Goal: Task Accomplishment & Management: Manage account settings

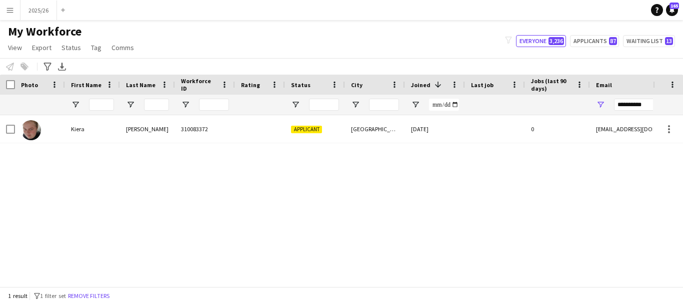
click at [281, 276] on div "[PERSON_NAME] 310083372 Applicant [GEOGRAPHIC_DATA] [DATE] 0 [EMAIL_ADDRESS][DO…" at bounding box center [326, 197] width 653 height 164
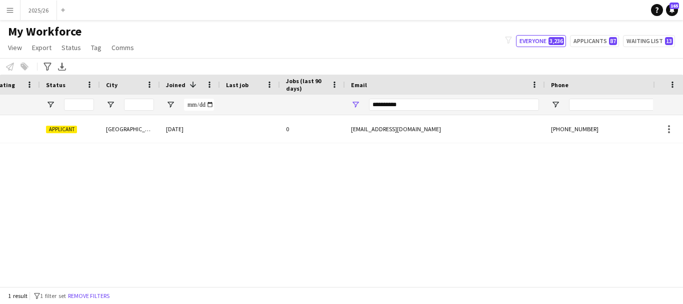
scroll to position [0, 243]
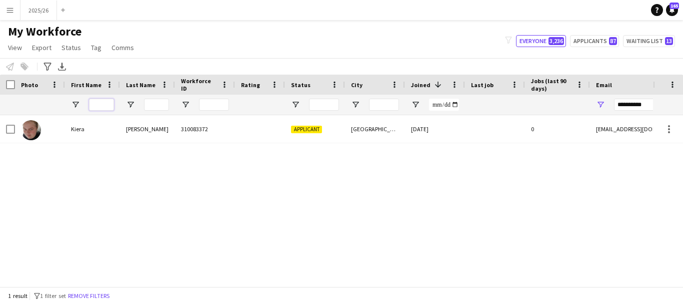
click at [107, 100] on input "First Name Filter Input" at bounding box center [101, 105] width 25 height 12
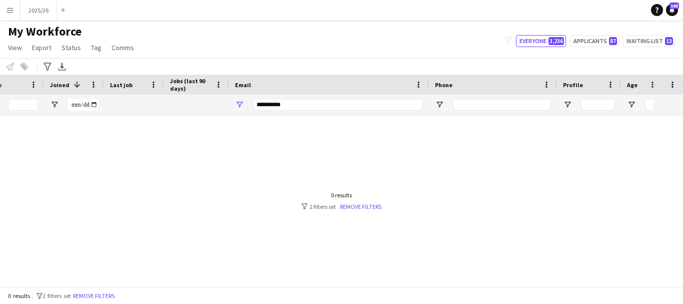
type input "*******"
drag, startPoint x: 367, startPoint y: 109, endPoint x: 94, endPoint y: 104, distance: 273.2
click at [98, 103] on div at bounding box center [181, 105] width 1085 height 20
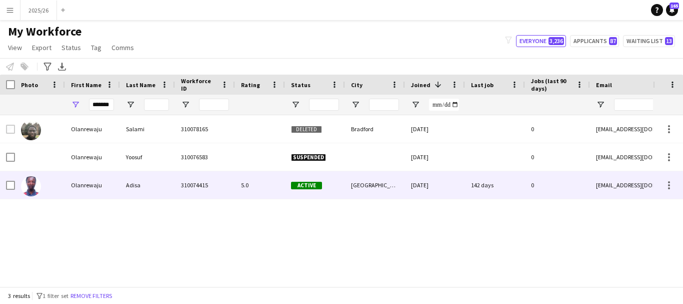
click at [161, 181] on div "Adisa" at bounding box center [147, 185] width 55 height 28
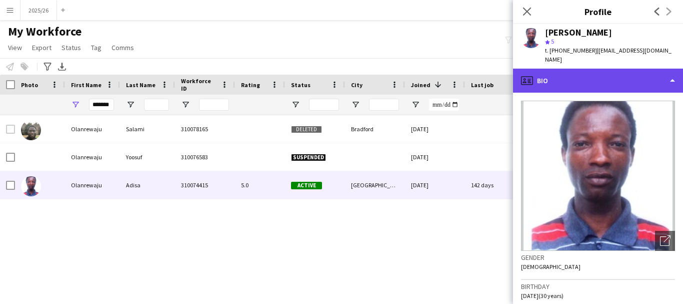
click at [638, 70] on div "profile Bio" at bounding box center [598, 81] width 170 height 24
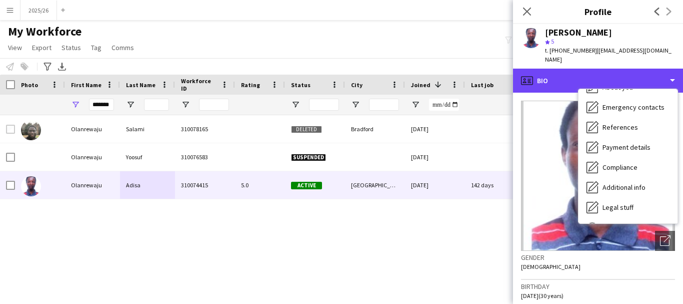
scroll to position [114, 0]
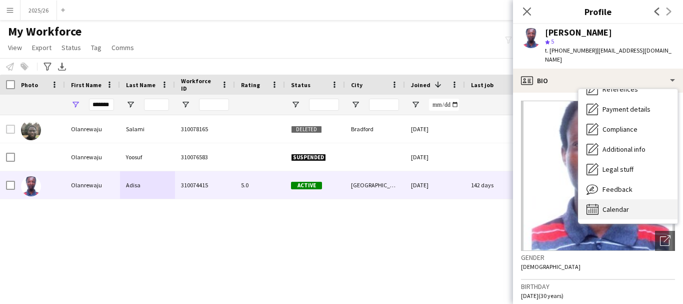
click at [655, 205] on div "Calendar Calendar" at bounding box center [628, 209] width 99 height 20
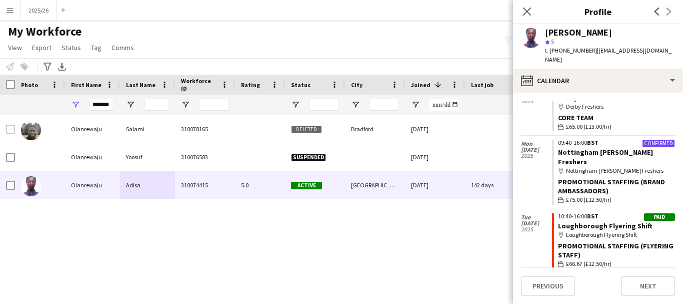
scroll to position [618, 0]
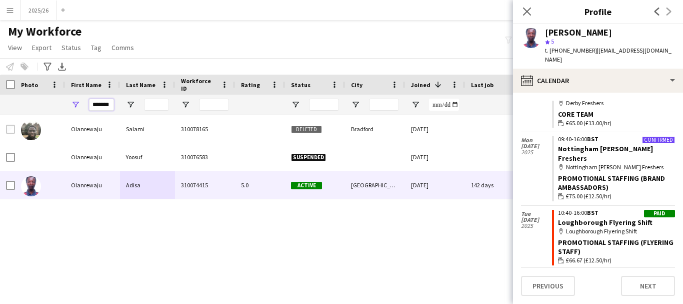
click at [114, 106] on input "*******" at bounding box center [101, 105] width 25 height 12
click at [161, 105] on input "Last Name Filter Input" at bounding box center [156, 105] width 25 height 12
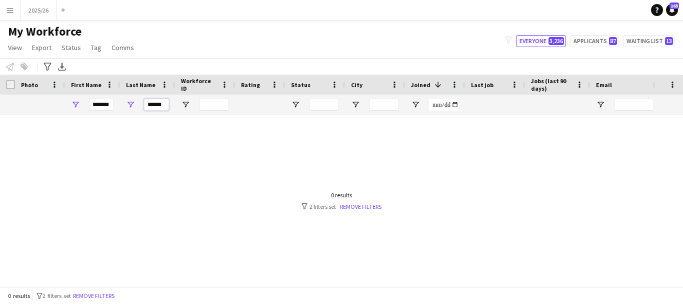
type input "******"
drag, startPoint x: 111, startPoint y: 107, endPoint x: 2, endPoint y: 108, distance: 109.1
click at [2, 108] on div at bounding box center [542, 105] width 1085 height 20
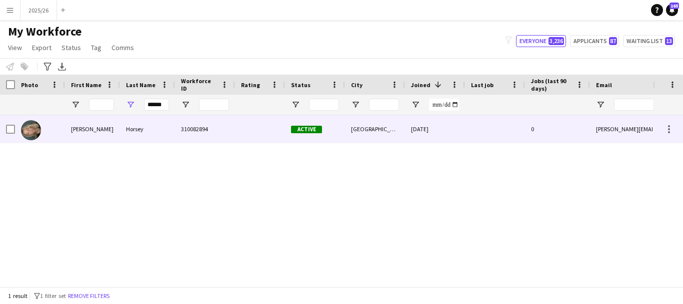
click at [108, 128] on div "[PERSON_NAME]" at bounding box center [92, 129] width 55 height 28
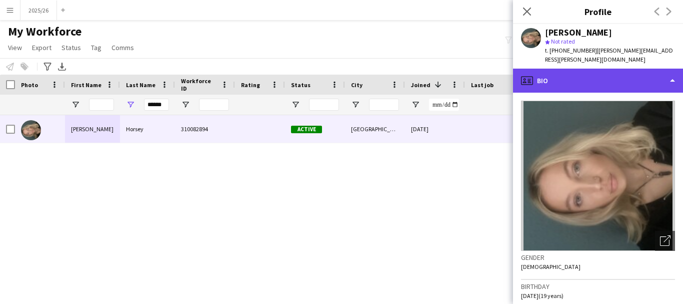
click at [604, 69] on div "profile Bio" at bounding box center [598, 81] width 170 height 24
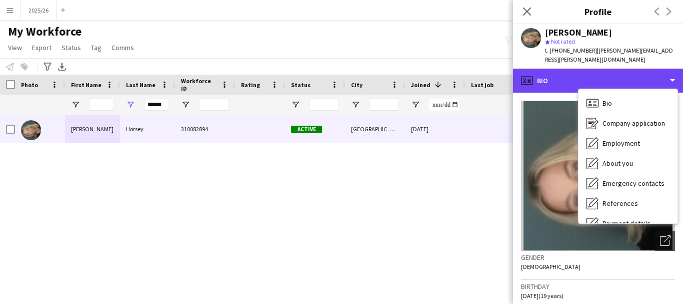
scroll to position [114, 0]
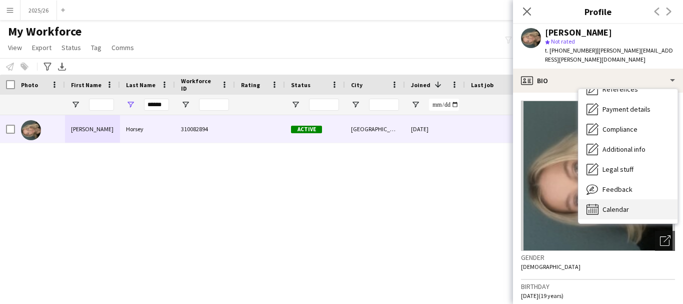
click at [652, 204] on div "Calendar Calendar" at bounding box center [628, 209] width 99 height 20
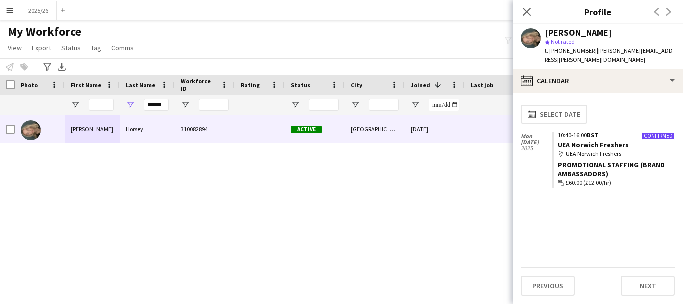
drag, startPoint x: 170, startPoint y: 104, endPoint x: 151, endPoint y: 103, distance: 18.5
click at [151, 103] on div "******" at bounding box center [147, 105] width 55 height 20
drag, startPoint x: 162, startPoint y: 108, endPoint x: 155, endPoint y: 108, distance: 7.5
click at [155, 108] on input "******" at bounding box center [156, 105] width 25 height 12
drag, startPoint x: 166, startPoint y: 107, endPoint x: 52, endPoint y: 110, distance: 113.6
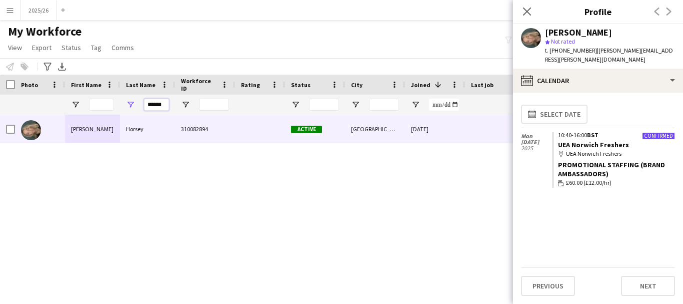
click at [52, 111] on div at bounding box center [542, 105] width 1085 height 20
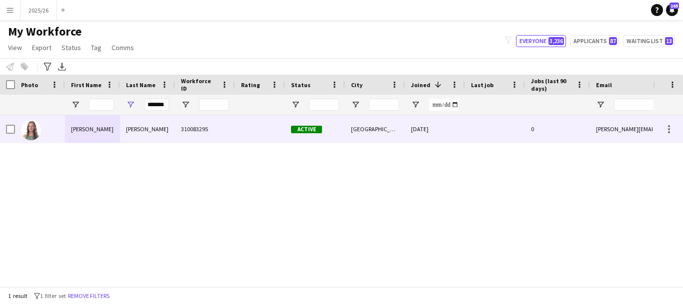
click at [163, 136] on div "[PERSON_NAME]" at bounding box center [147, 129] width 55 height 28
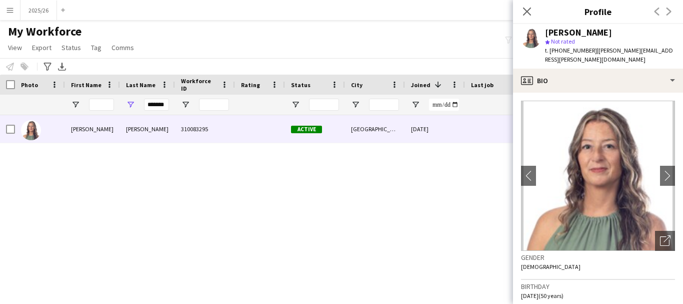
click at [588, 55] on div "t. [PHONE_NUMBER] | [PERSON_NAME][EMAIL_ADDRESS][PERSON_NAME][DOMAIN_NAME]" at bounding box center [610, 55] width 130 height 18
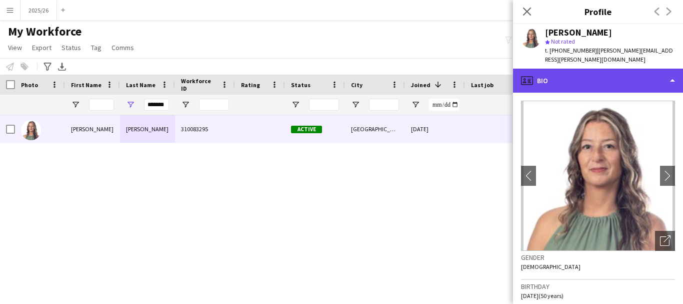
click at [588, 69] on div "profile Bio" at bounding box center [598, 81] width 170 height 24
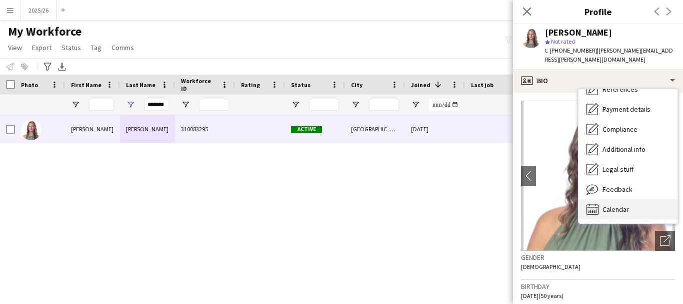
click at [642, 206] on div "Calendar Calendar" at bounding box center [628, 209] width 99 height 20
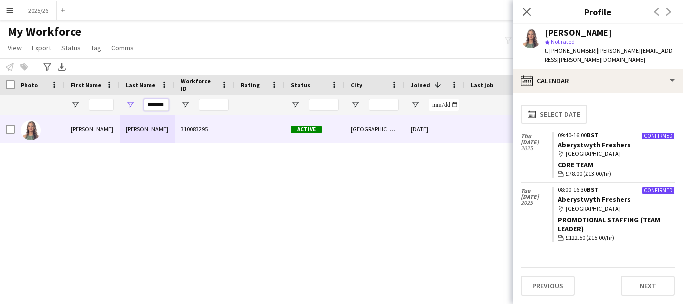
drag, startPoint x: 163, startPoint y: 110, endPoint x: 86, endPoint y: 106, distance: 77.2
click at [88, 114] on div at bounding box center [542, 105] width 1085 height 20
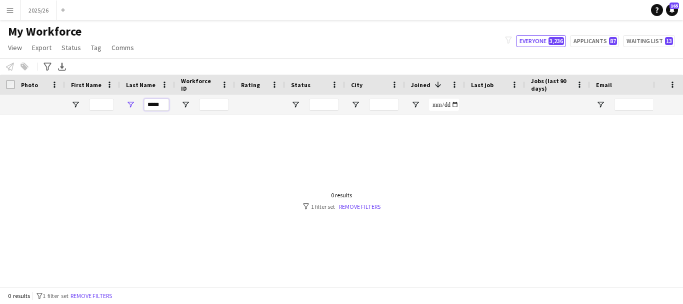
type input "*****"
click at [110, 102] on input "First Name Filter Input" at bounding box center [101, 105] width 25 height 12
type input "******"
drag, startPoint x: 162, startPoint y: 108, endPoint x: 85, endPoint y: 107, distance: 76.6
click at [99, 104] on div at bounding box center [542, 105] width 1085 height 20
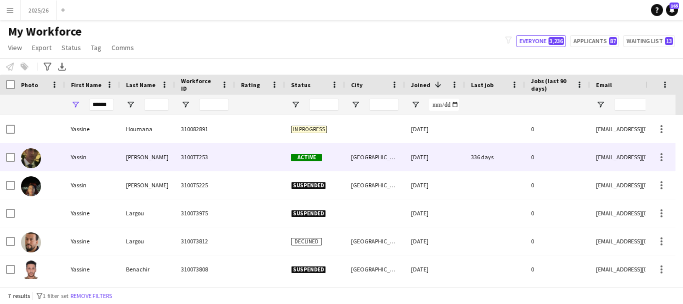
click at [251, 161] on div at bounding box center [260, 157] width 50 height 28
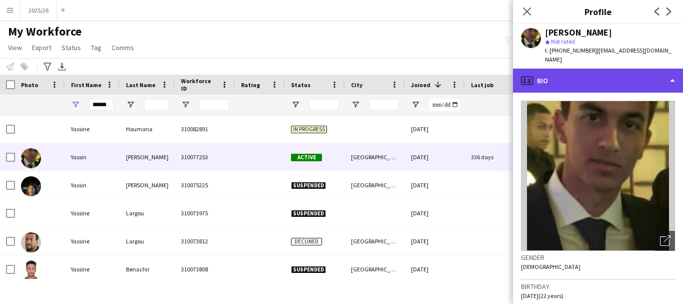
click at [604, 74] on div "profile Bio" at bounding box center [598, 81] width 170 height 24
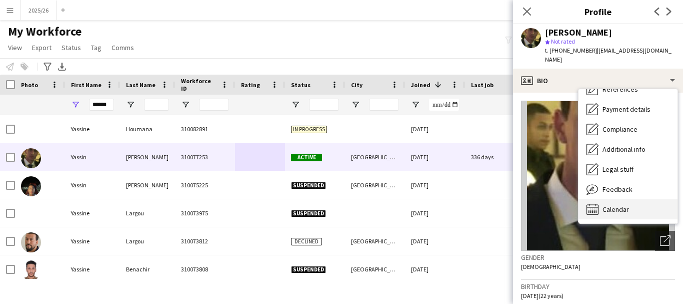
click at [620, 205] on span "Calendar" at bounding box center [616, 209] width 27 height 9
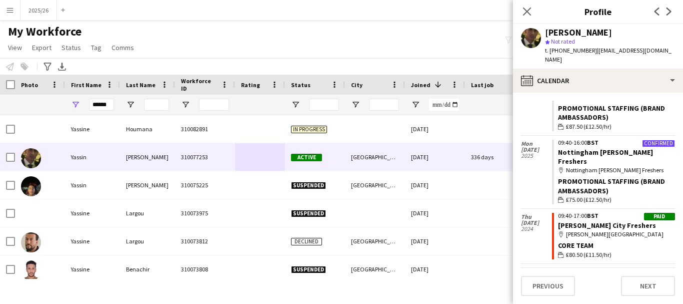
scroll to position [443, 0]
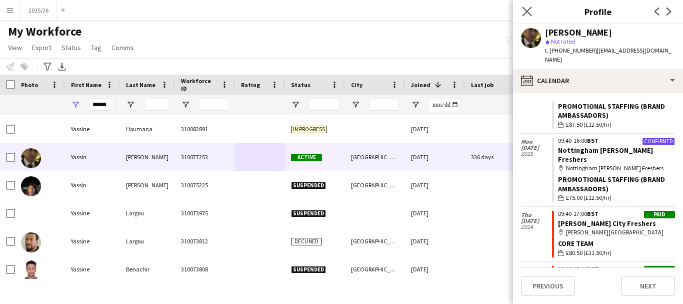
click at [532, 5] on app-icon "Close pop-in" at bounding box center [527, 12] width 15 height 15
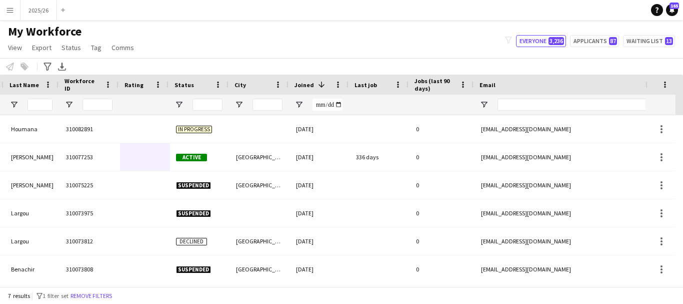
scroll to position [0, 117]
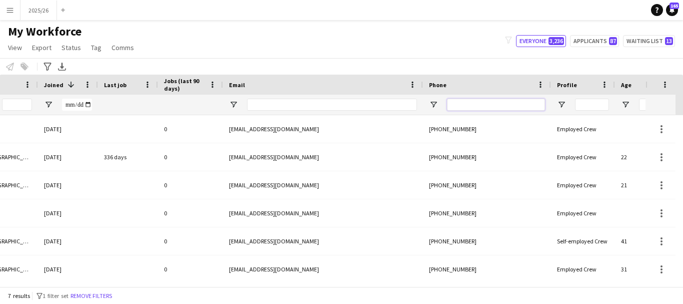
click at [508, 102] on input "Phone Filter Input" at bounding box center [496, 105] width 98 height 12
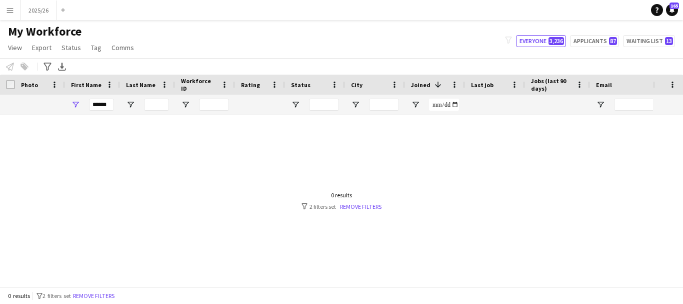
type input "******"
click at [108, 107] on input "******" at bounding box center [101, 105] width 25 height 12
type input "*"
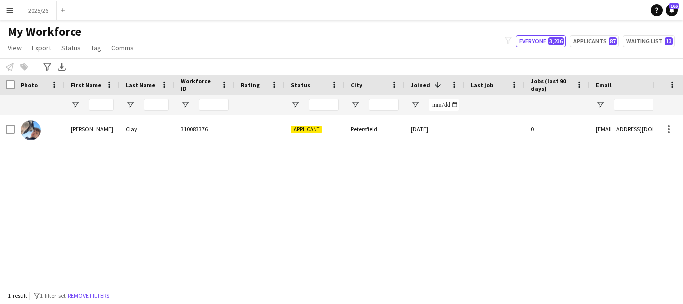
click at [212, 145] on div "[PERSON_NAME] 310083376 Applicant Petersfield [DATE] 0 [EMAIL_ADDRESS][DOMAIN_N…" at bounding box center [326, 197] width 653 height 164
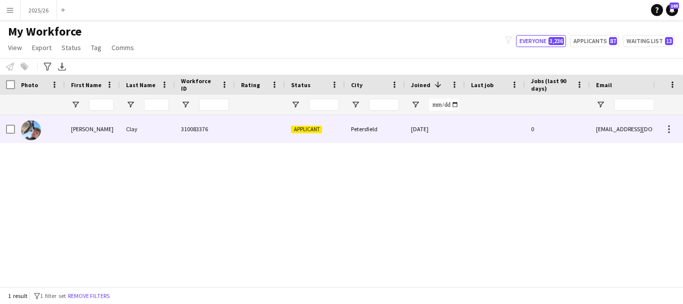
click at [206, 136] on div "310083376" at bounding box center [205, 129] width 60 height 28
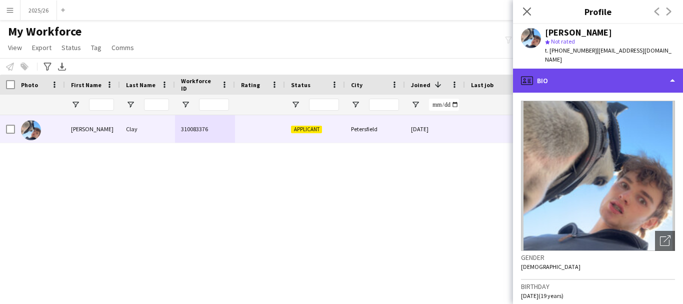
click at [628, 76] on div "profile Bio" at bounding box center [598, 81] width 170 height 24
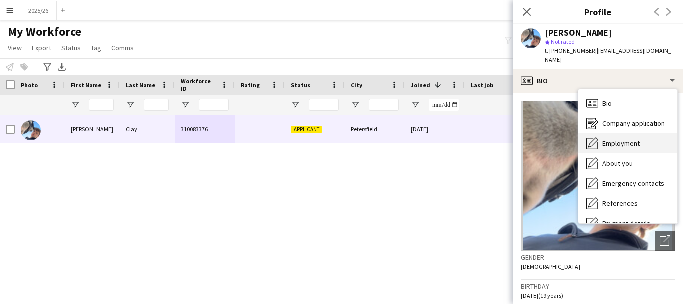
click at [623, 139] on span "Employment" at bounding box center [622, 143] width 38 height 9
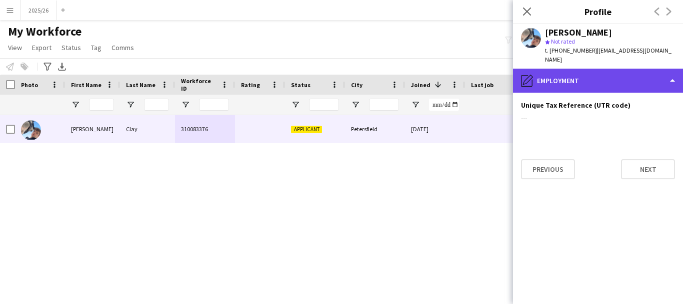
click at [621, 69] on div "pencil4 Employment" at bounding box center [598, 81] width 170 height 24
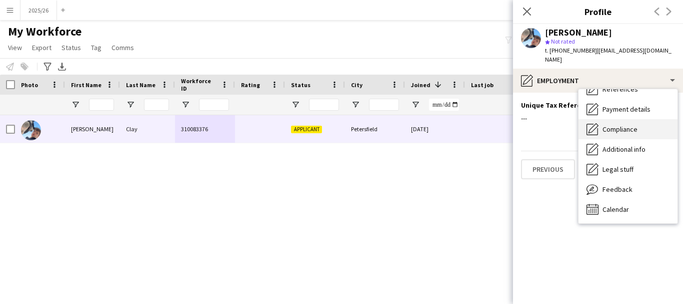
click at [613, 125] on span "Compliance" at bounding box center [620, 129] width 35 height 9
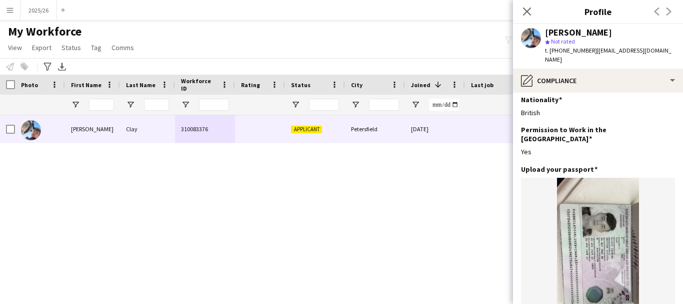
scroll to position [0, 0]
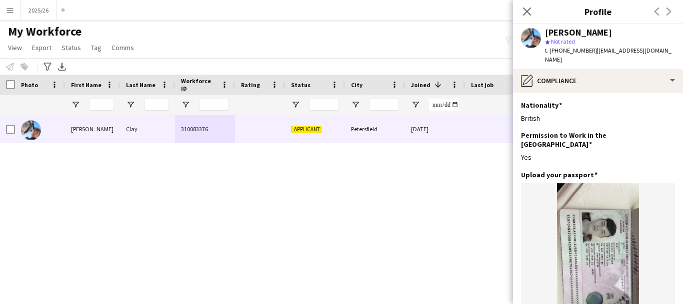
click at [608, 54] on span "| [EMAIL_ADDRESS][DOMAIN_NAME]" at bounding box center [608, 55] width 127 height 17
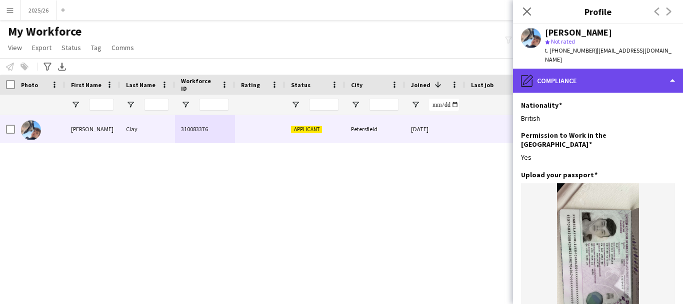
click at [618, 69] on div "pencil4 Compliance" at bounding box center [598, 81] width 170 height 24
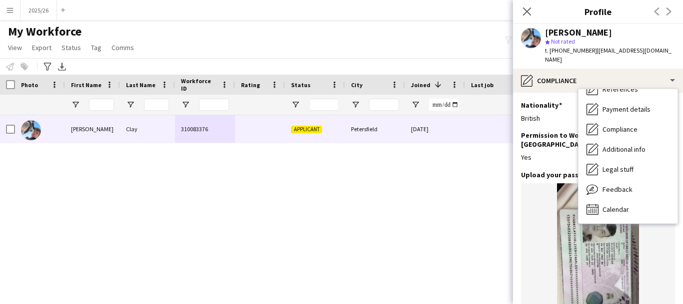
click at [630, 254] on img at bounding box center [598, 256] width 154 height 147
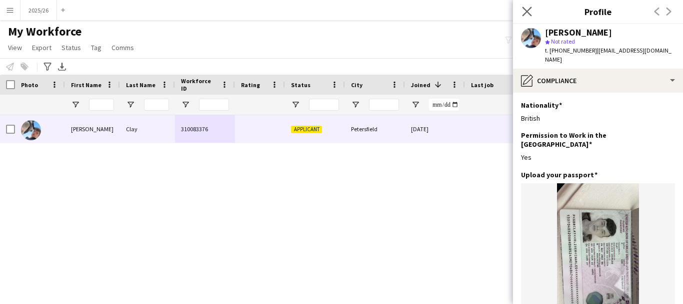
click at [522, 14] on app-icon "Close pop-in" at bounding box center [527, 12] width 15 height 15
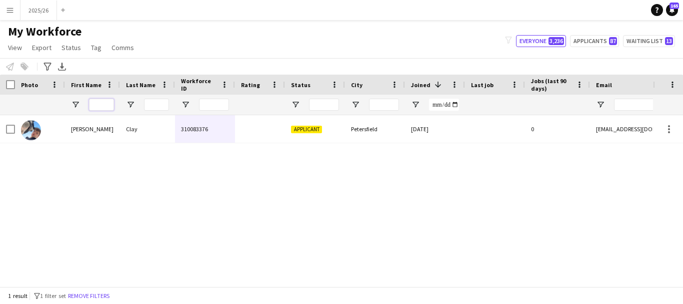
click at [107, 104] on input "First Name Filter Input" at bounding box center [101, 105] width 25 height 12
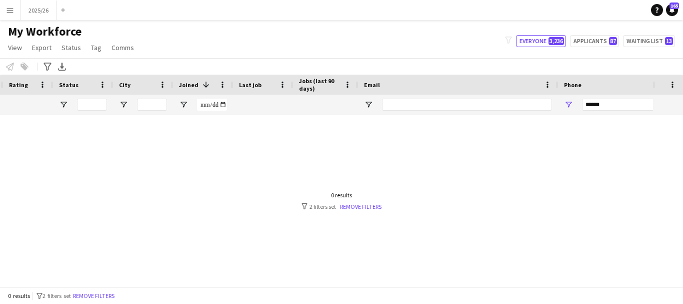
scroll to position [0, 332]
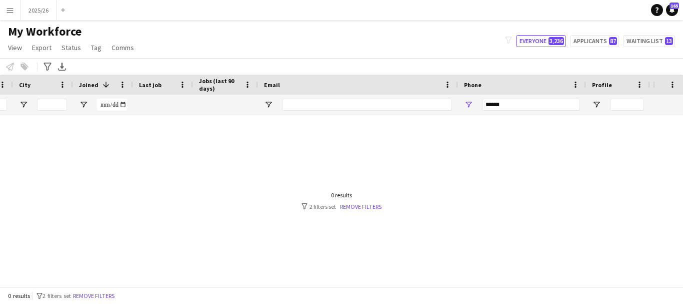
type input "*****"
drag, startPoint x: 516, startPoint y: 104, endPoint x: 325, endPoint y: 106, distance: 190.6
click at [325, 106] on div at bounding box center [210, 105] width 1085 height 20
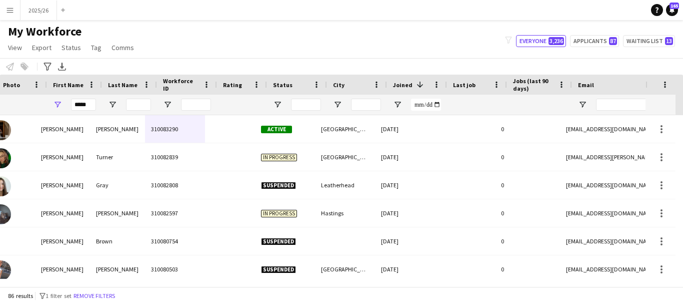
scroll to position [0, 18]
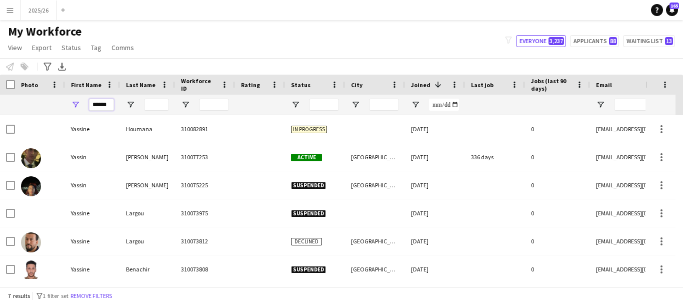
click at [11, 130] on div "Workforce Details Photo First Name" at bounding box center [341, 181] width 683 height 212
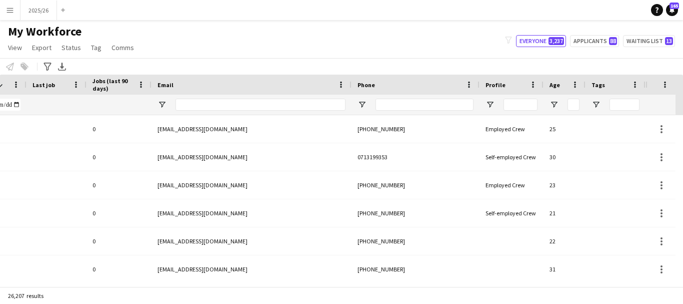
click at [406, 98] on div at bounding box center [425, 105] width 98 height 20
click at [412, 104] on input "Phone Filter Input" at bounding box center [425, 105] width 98 height 12
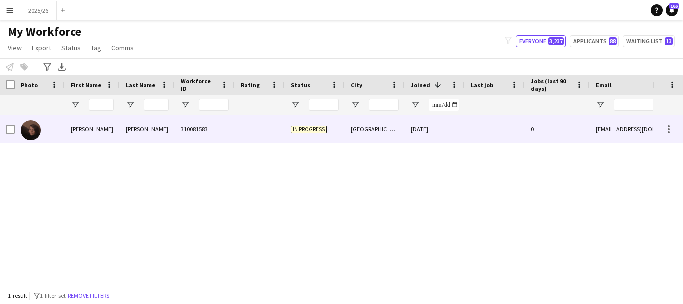
type input "******"
click at [230, 133] on div "310081583" at bounding box center [205, 129] width 60 height 28
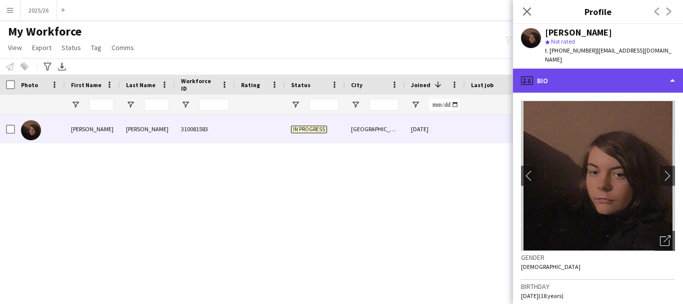
click at [615, 72] on div "profile Bio" at bounding box center [598, 81] width 170 height 24
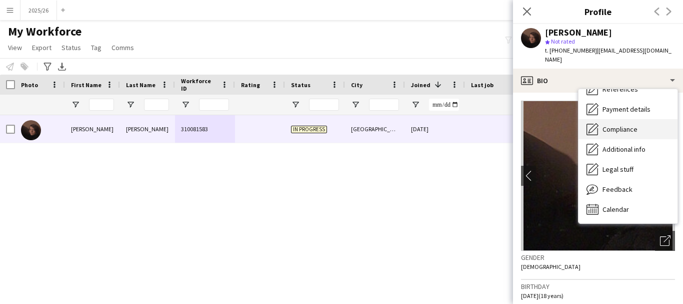
click at [644, 119] on div "Compliance Compliance" at bounding box center [628, 129] width 99 height 20
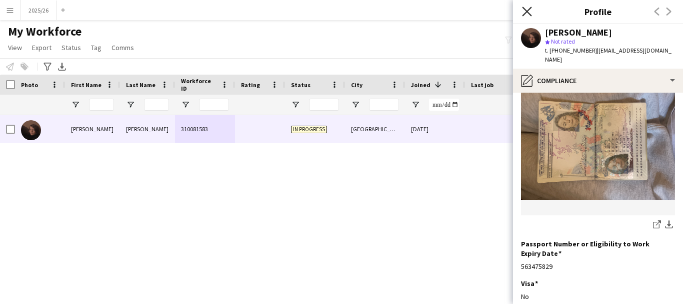
click at [523, 10] on icon "Close pop-in" at bounding box center [527, 12] width 10 height 10
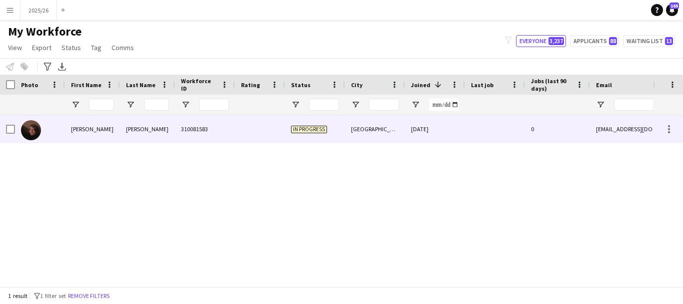
click at [335, 142] on div "In progress" at bounding box center [315, 129] width 60 height 28
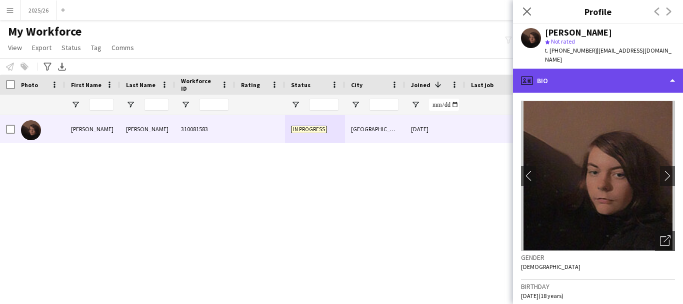
click at [607, 71] on div "profile Bio" at bounding box center [598, 81] width 170 height 24
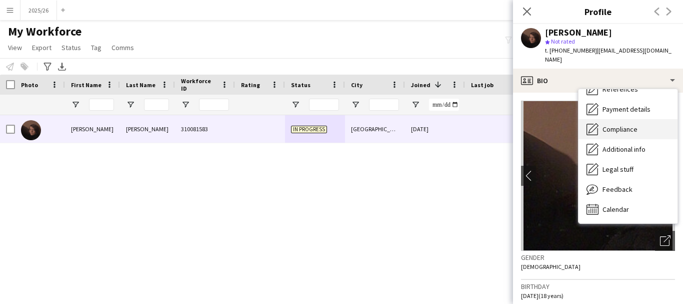
click at [615, 125] on span "Compliance" at bounding box center [620, 129] width 35 height 9
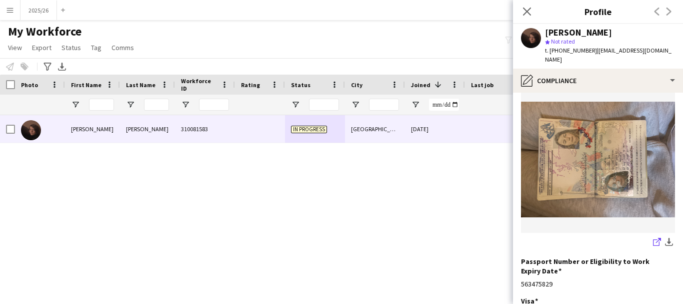
click at [653, 238] on icon "share-external-link-1" at bounding box center [657, 242] width 8 height 8
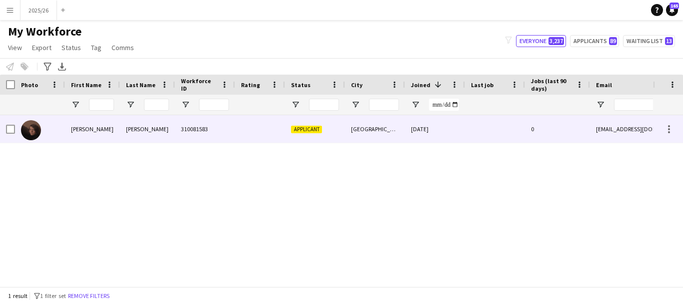
click at [249, 122] on div at bounding box center [260, 129] width 50 height 28
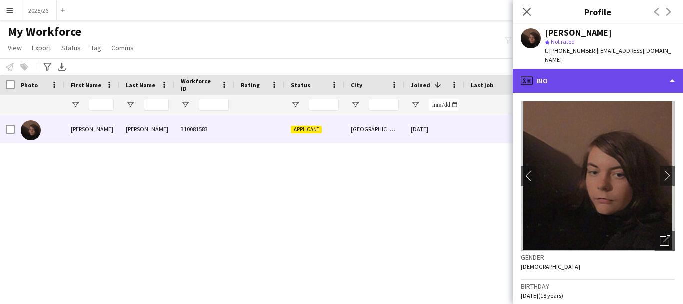
click at [548, 69] on div "profile Bio" at bounding box center [598, 81] width 170 height 24
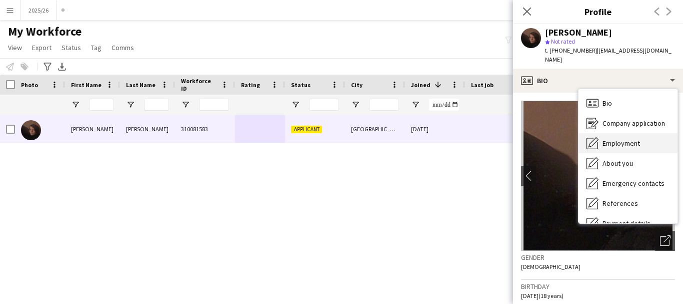
click at [616, 139] on span "Employment" at bounding box center [622, 143] width 38 height 9
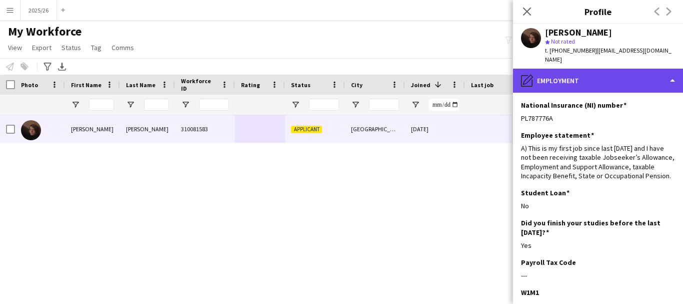
click at [588, 69] on div "pencil4 Employment" at bounding box center [598, 81] width 170 height 24
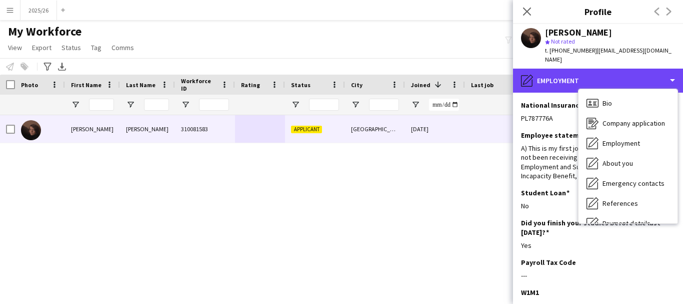
scroll to position [114, 0]
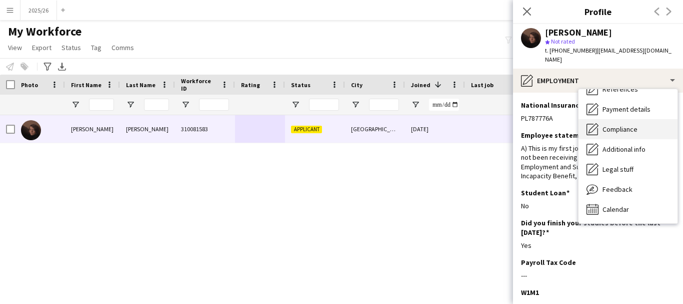
click at [629, 125] on span "Compliance" at bounding box center [620, 129] width 35 height 9
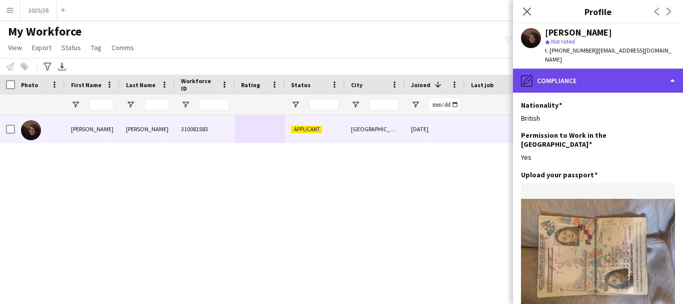
click at [598, 79] on div "pencil4 Compliance" at bounding box center [598, 81] width 170 height 24
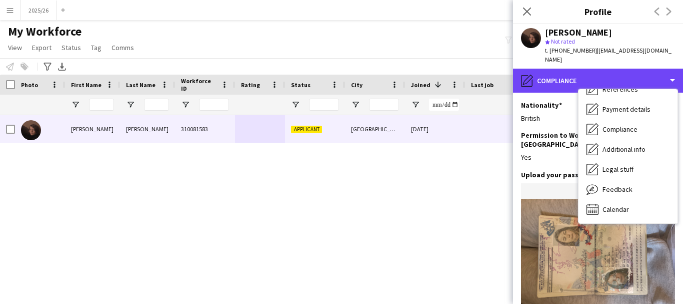
scroll to position [0, 0]
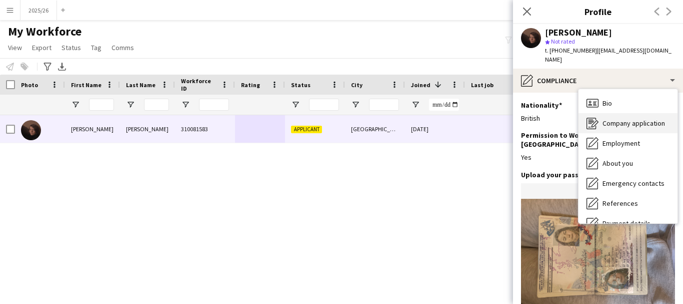
click at [631, 119] on span "Company application" at bounding box center [634, 123] width 63 height 9
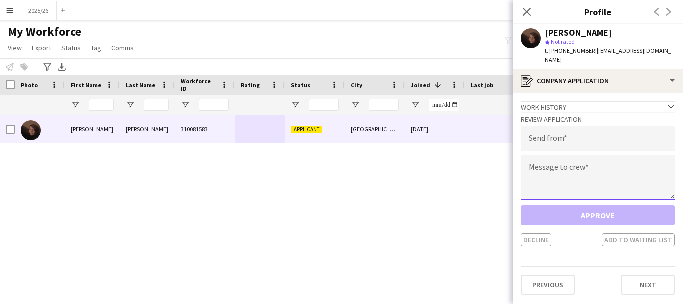
click at [617, 175] on textarea at bounding box center [598, 177] width 154 height 45
paste textarea "**********"
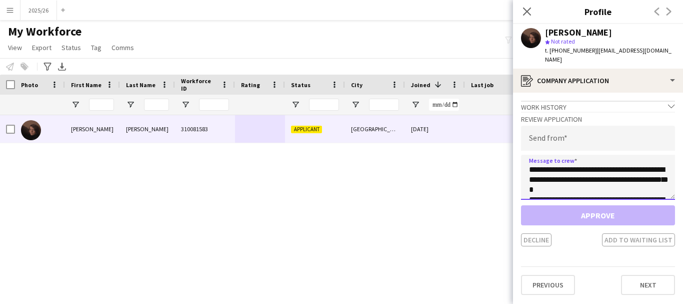
scroll to position [196, 0]
type textarea "**********"
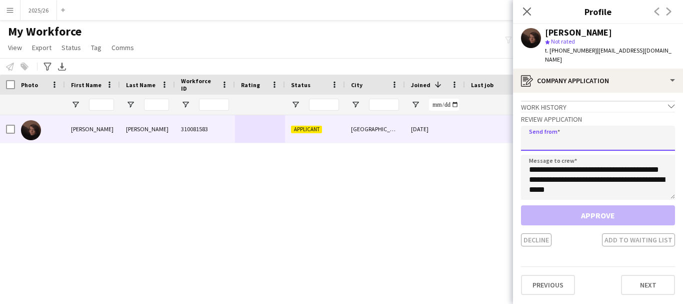
click at [588, 136] on input "email" at bounding box center [598, 138] width 154 height 25
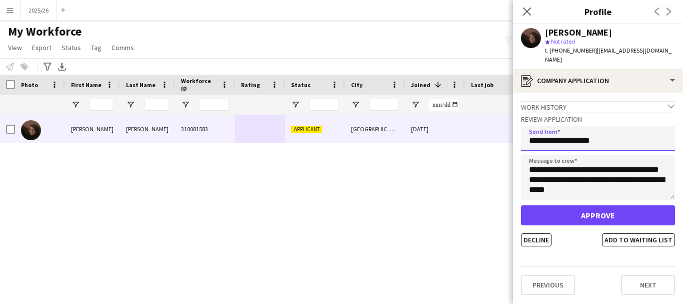
type input "**********"
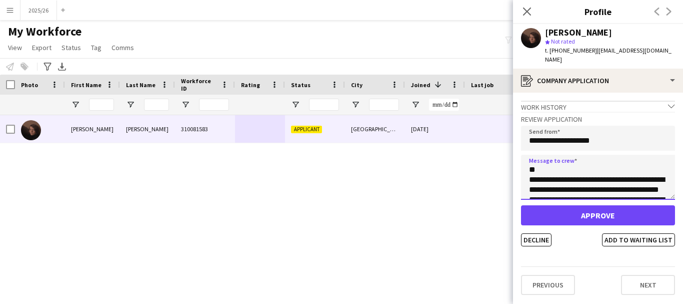
scroll to position [0, 0]
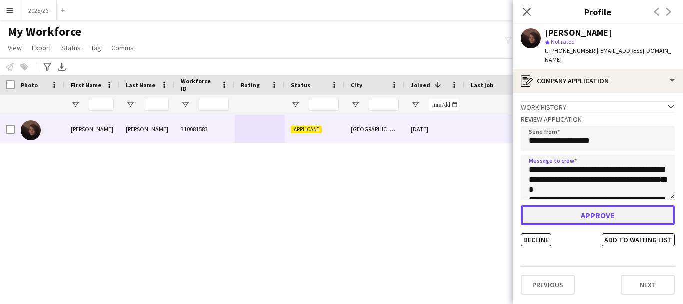
click at [631, 205] on button "Approve" at bounding box center [598, 215] width 154 height 20
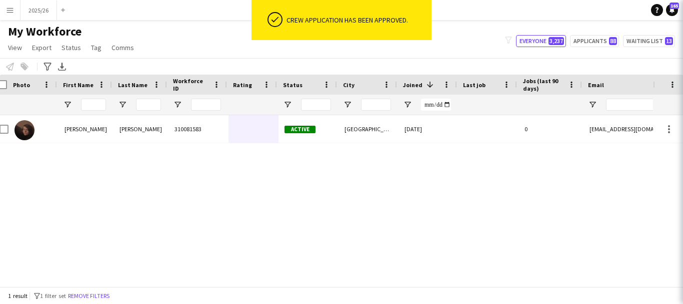
scroll to position [0, 8]
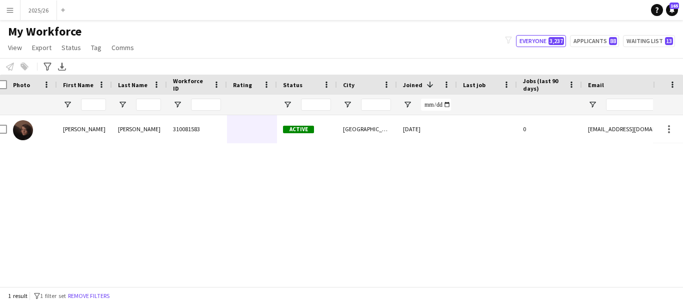
click at [380, 143] on div "Jessica Stevenson 310081583 Active Edinburgh 18-12-2024 0 jess17as@outlook.com" at bounding box center [534, 129] width 1085 height 28
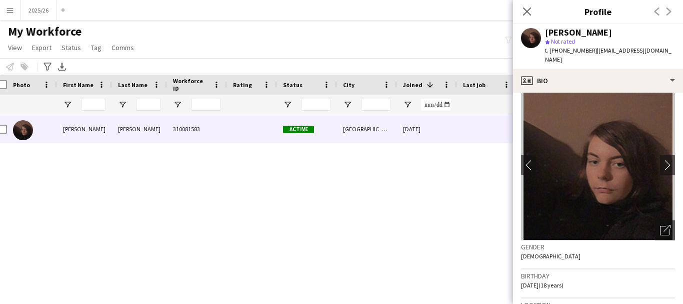
scroll to position [0, 0]
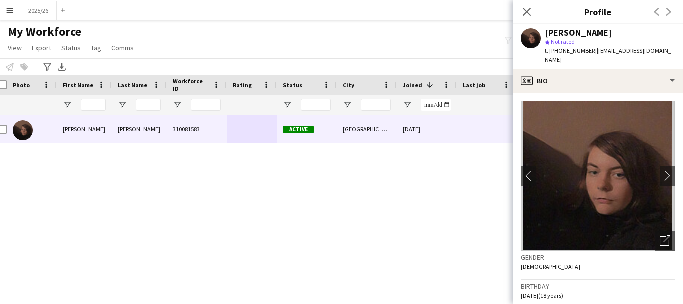
click at [630, 101] on img at bounding box center [598, 176] width 154 height 150
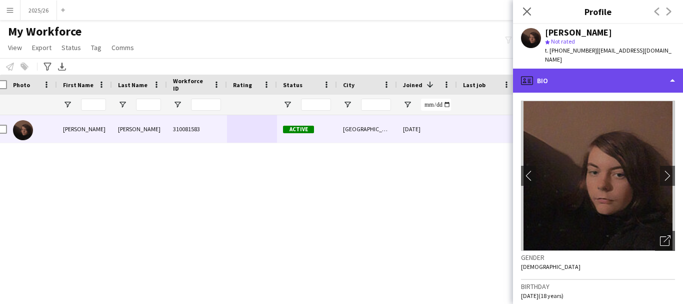
click at [628, 75] on div "profile Bio" at bounding box center [598, 81] width 170 height 24
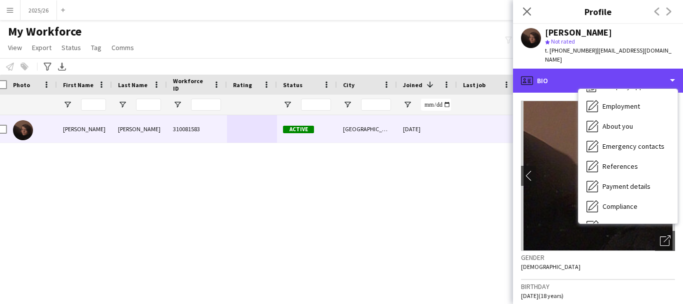
scroll to position [114, 0]
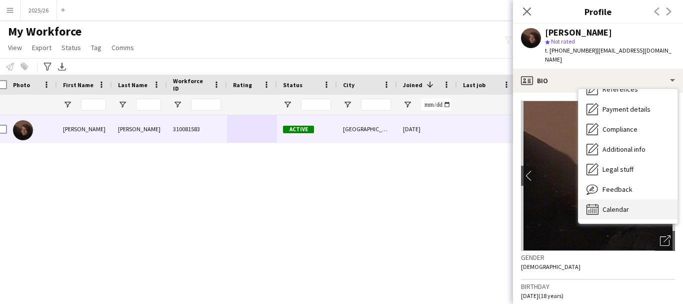
click at [634, 192] on div "Bio Bio Company application Company application Employment Employment About you…" at bounding box center [628, 156] width 99 height 134
click at [634, 199] on div "Calendar Calendar" at bounding box center [628, 209] width 99 height 20
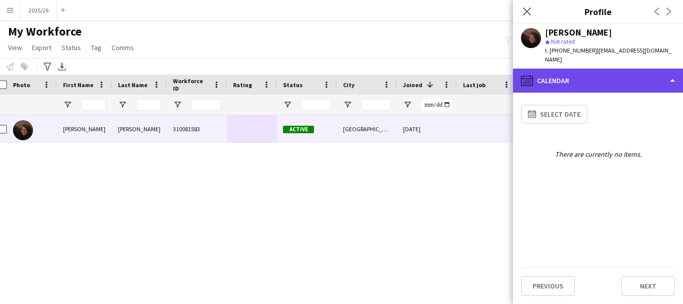
click at [625, 69] on div "calendar-full Calendar" at bounding box center [598, 81] width 170 height 24
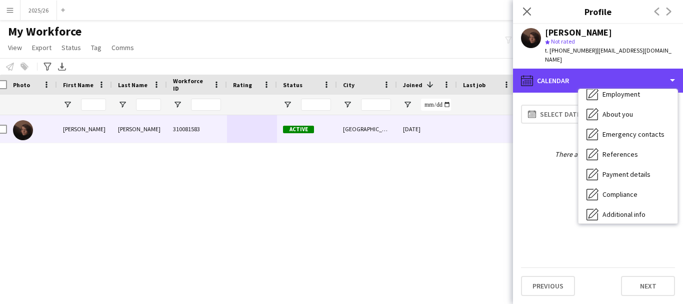
scroll to position [43, 0]
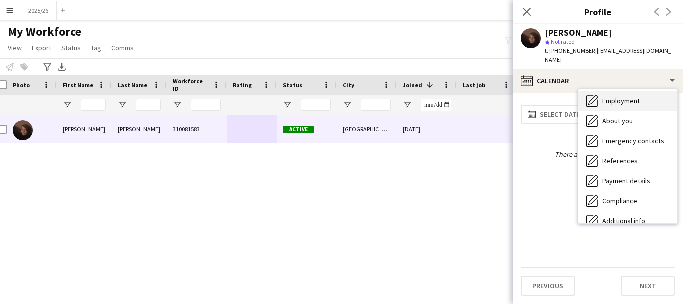
click at [637, 96] on span "Employment" at bounding box center [622, 100] width 38 height 9
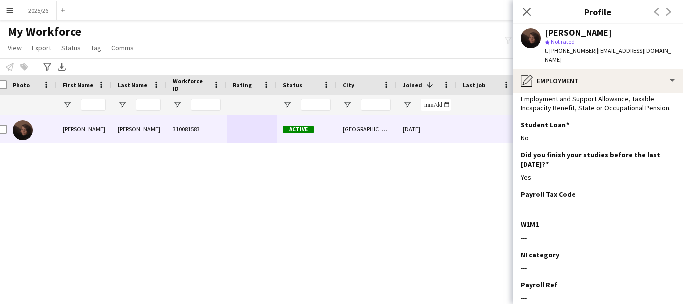
scroll to position [0, 0]
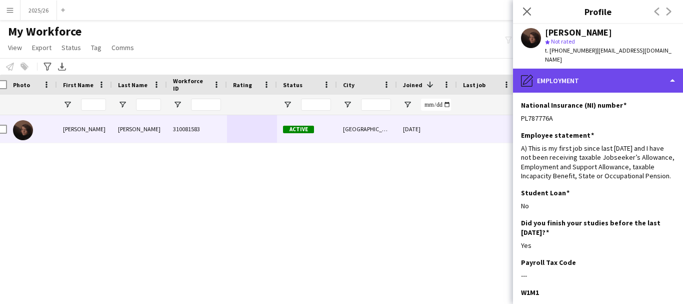
click at [602, 80] on div "pencil4 Employment" at bounding box center [598, 81] width 170 height 24
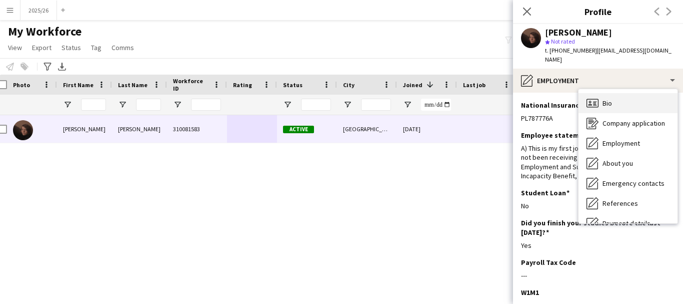
click at [642, 93] on div "Bio Bio" at bounding box center [628, 103] width 99 height 20
